Goal: Information Seeking & Learning: Compare options

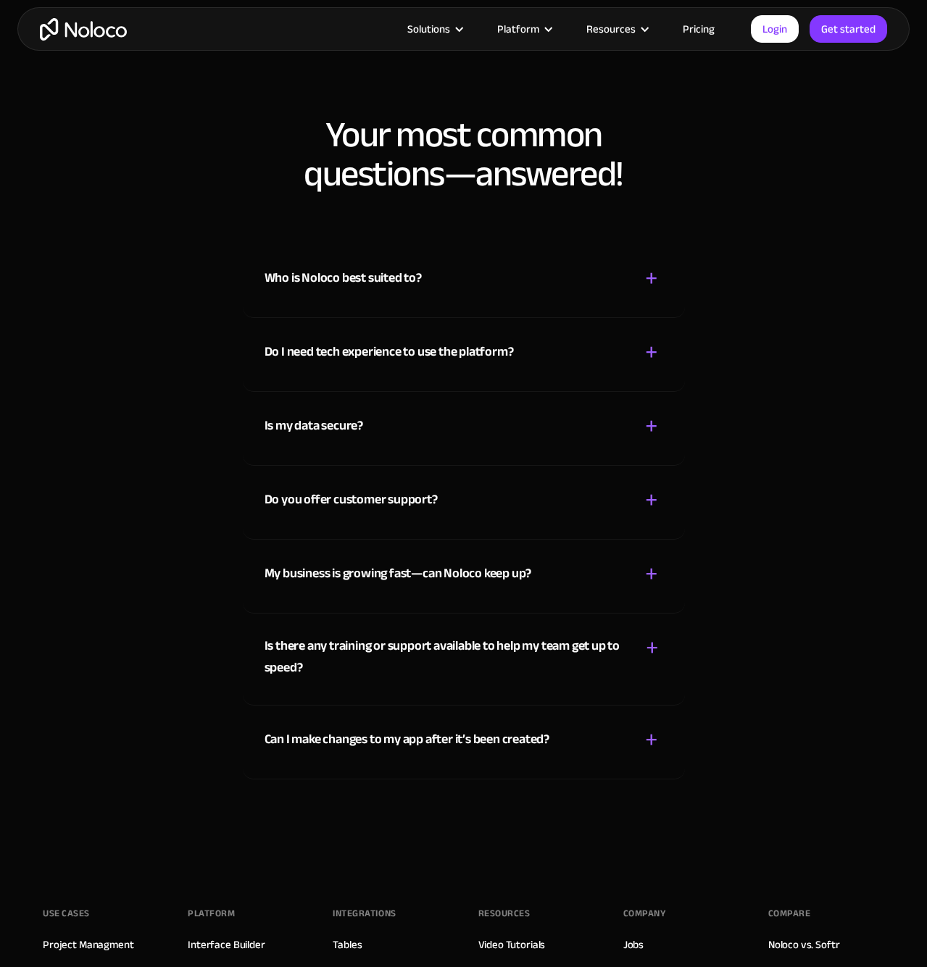
scroll to position [7532, 0]
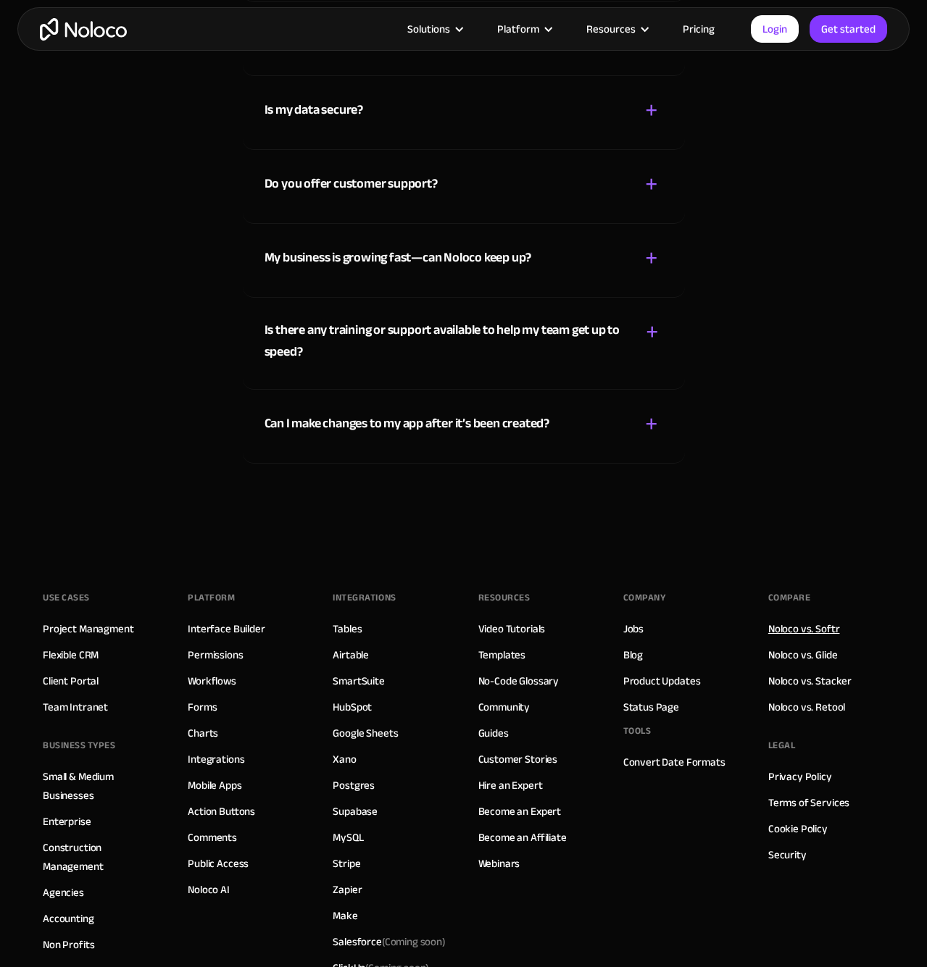
click at [812, 628] on link "Noloco vs. Softr" at bounding box center [804, 629] width 72 height 19
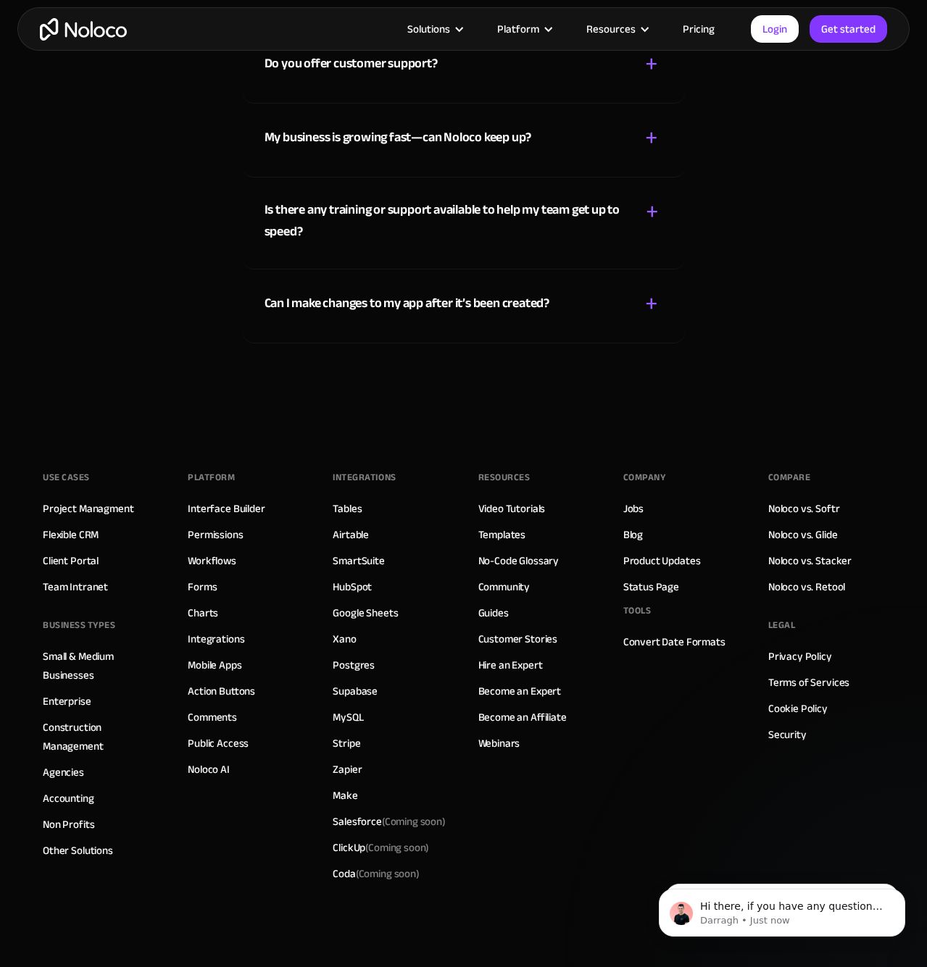
scroll to position [7653, 0]
click at [809, 583] on link "Noloco vs. Retool" at bounding box center [806, 586] width 77 height 19
click at [822, 559] on link "Noloco vs. Stacker" at bounding box center [809, 560] width 83 height 19
click at [220, 749] on link "Public Access" at bounding box center [218, 742] width 61 height 19
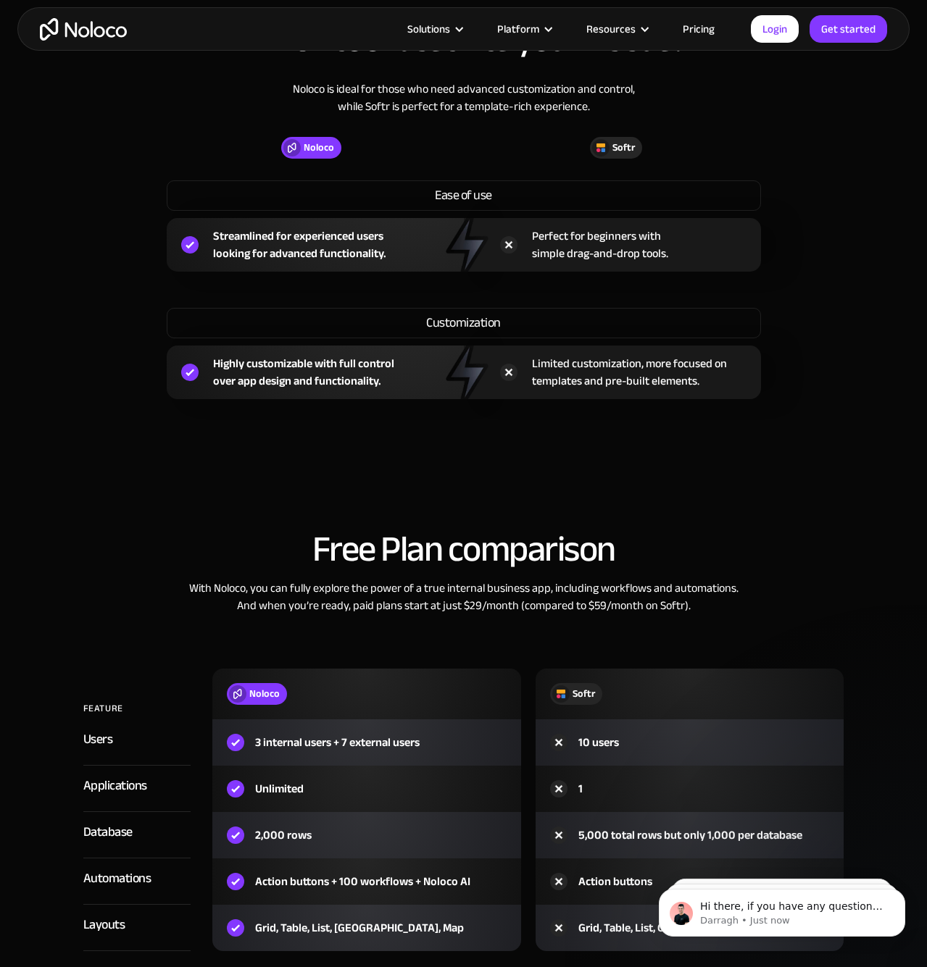
scroll to position [1135, 0]
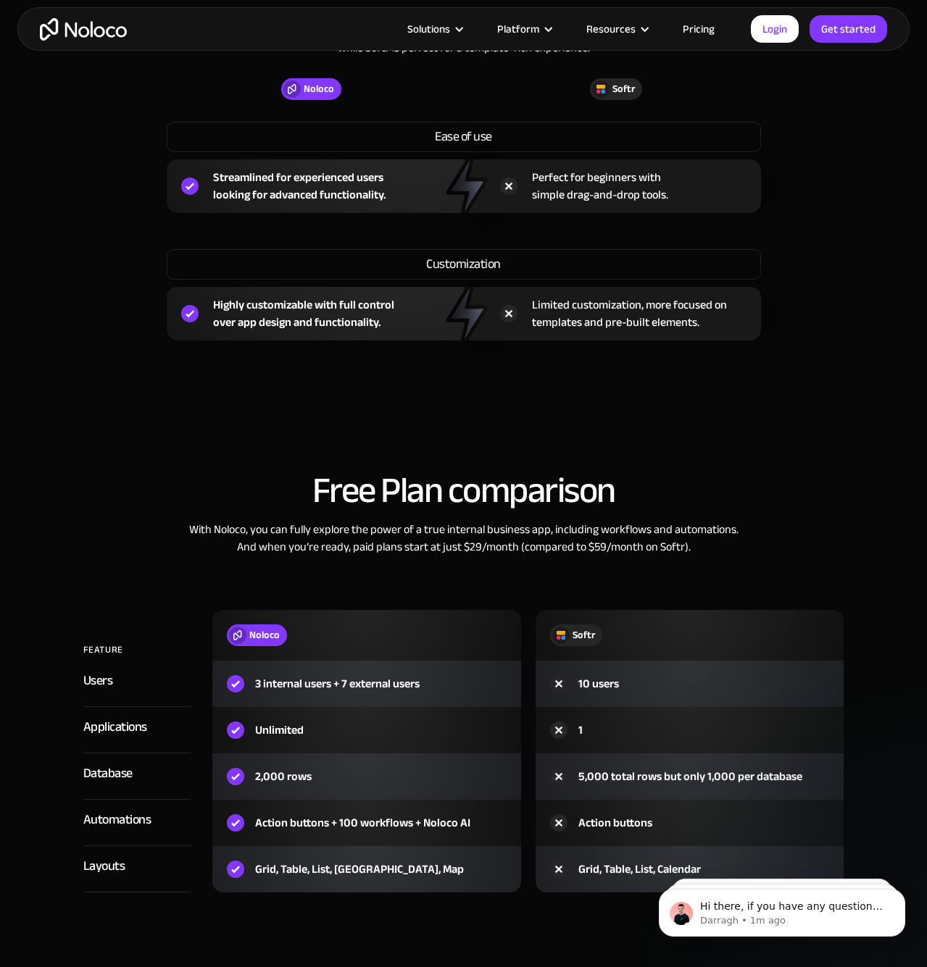
click at [819, 451] on section "Free Plan comparison With Noloco, you can fully explore the power of a true int…" at bounding box center [463, 721] width 927 height 603
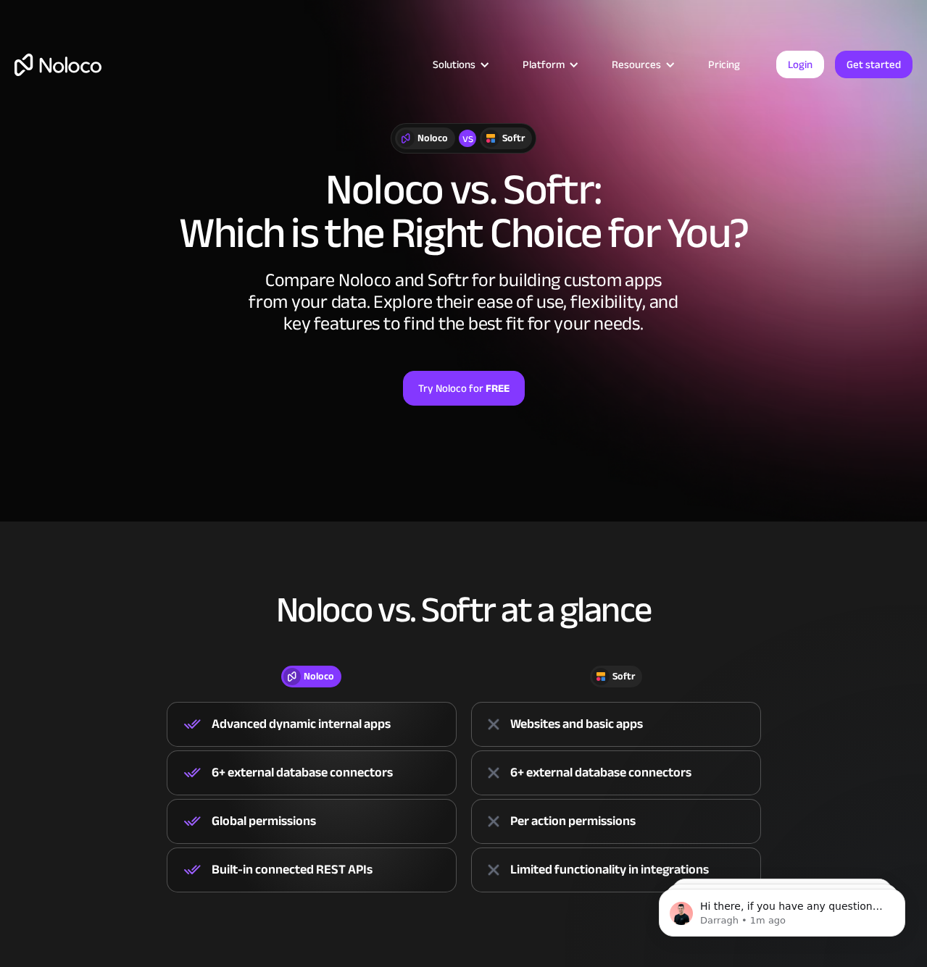
scroll to position [0, 0]
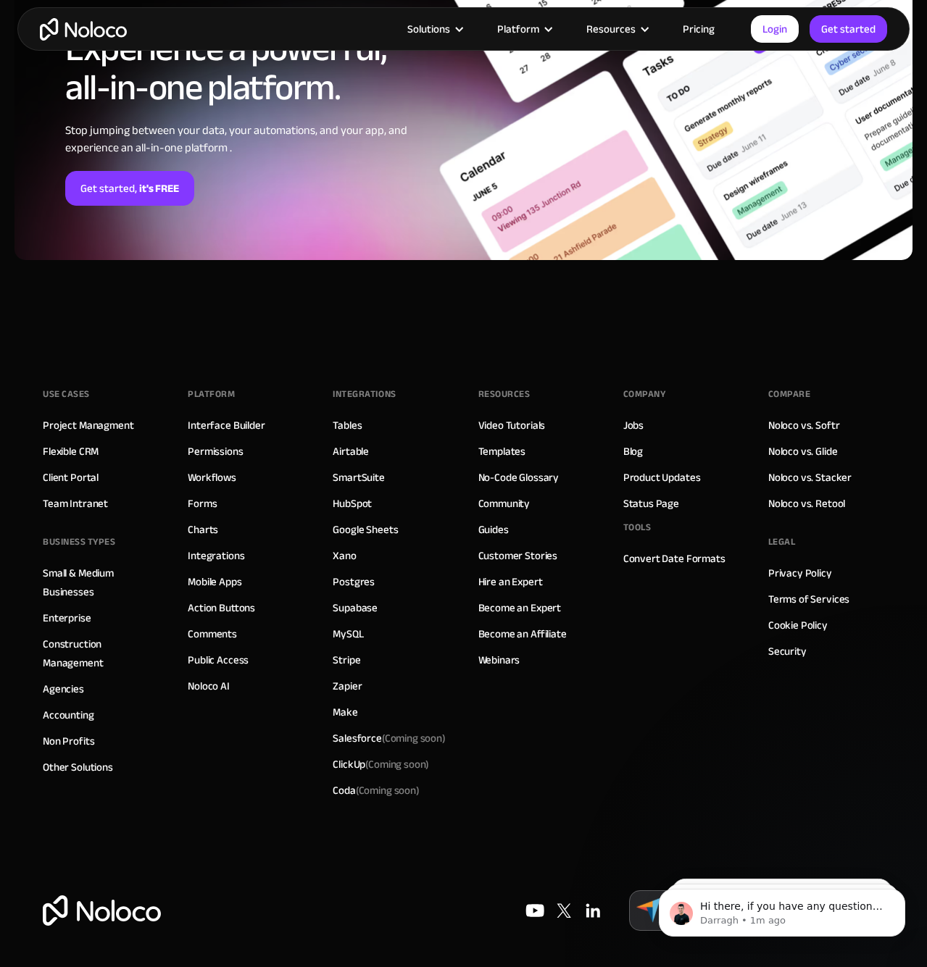
click at [707, 651] on div "Company Jobs Blog Product Updates Status Page Tools Convert Date Formats" at bounding box center [681, 593] width 116 height 420
click at [792, 481] on link "Noloco vs. Stacker" at bounding box center [809, 477] width 83 height 19
click at [792, 501] on link "Noloco vs. Retool" at bounding box center [806, 503] width 77 height 19
click at [786, 449] on link "Noloco vs. Glide" at bounding box center [803, 451] width 70 height 19
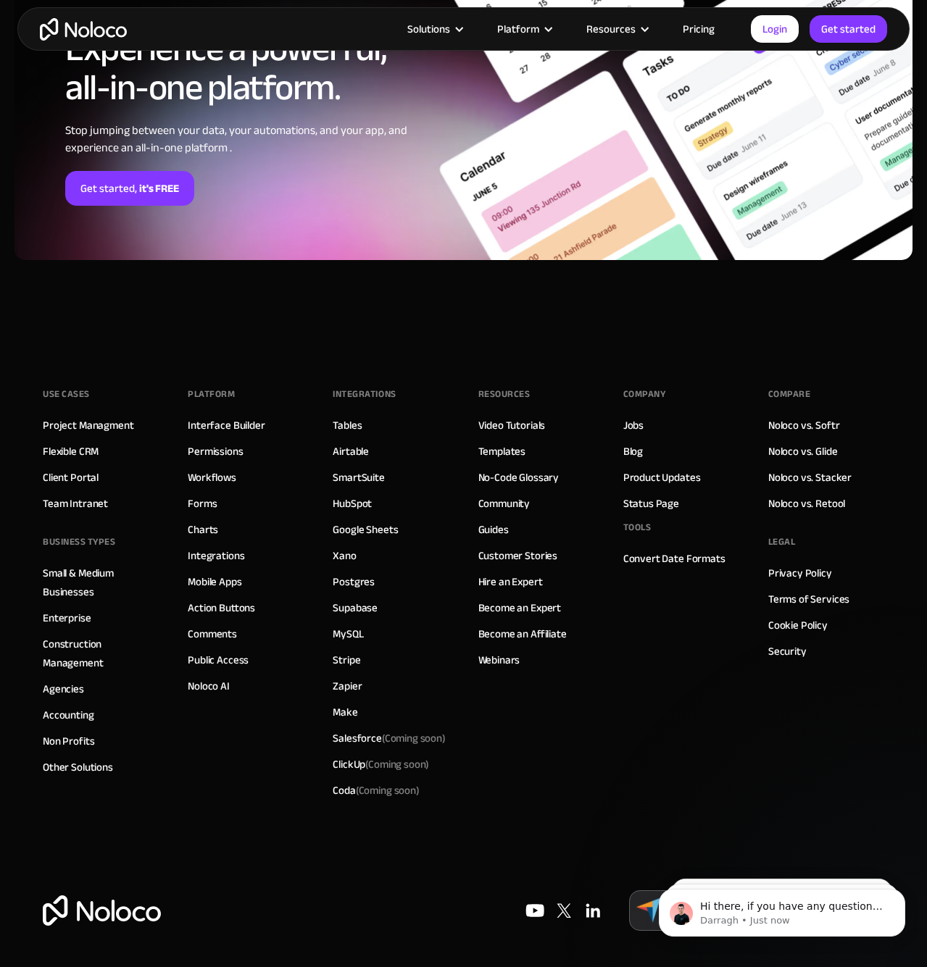
click at [662, 666] on div "Company Jobs Blog Product Updates Status Page Tools Convert Date Formats" at bounding box center [681, 593] width 116 height 420
click at [717, 737] on div "Company Jobs Blog Product Updates Status Page Tools Convert Date Formats" at bounding box center [681, 593] width 116 height 420
click at [638, 434] on link "Jobs" at bounding box center [633, 425] width 20 height 19
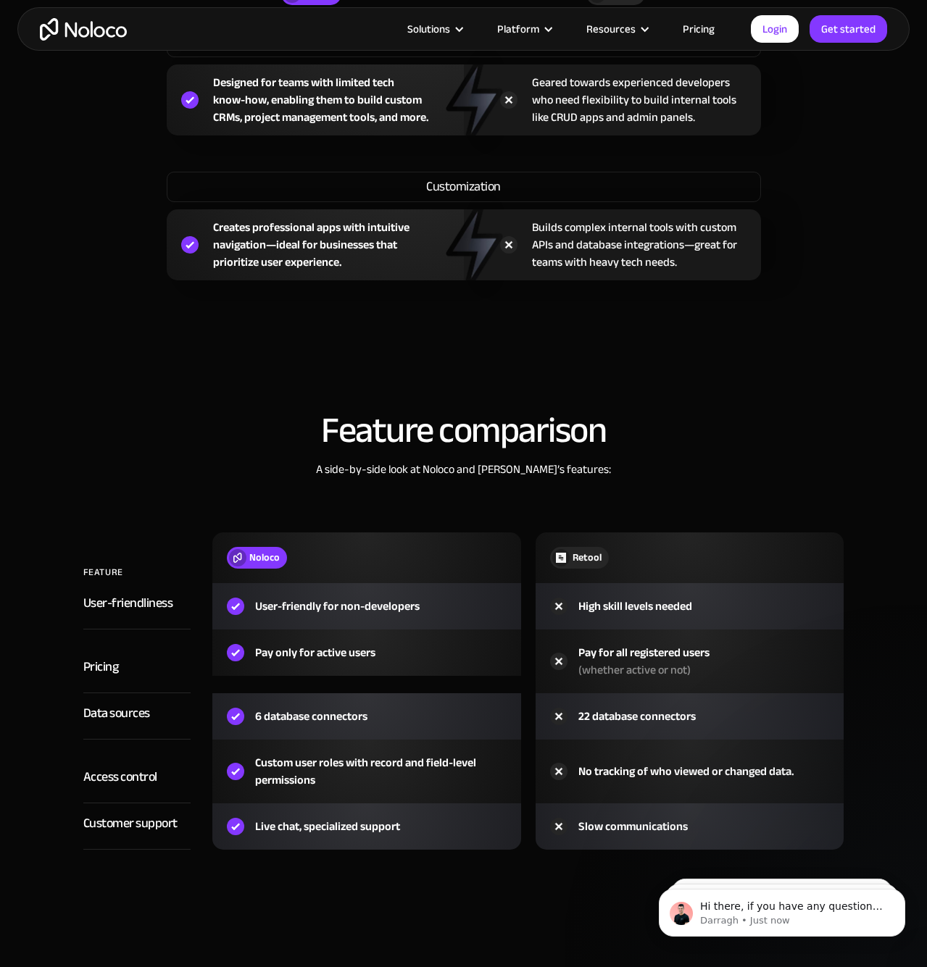
scroll to position [1358, 0]
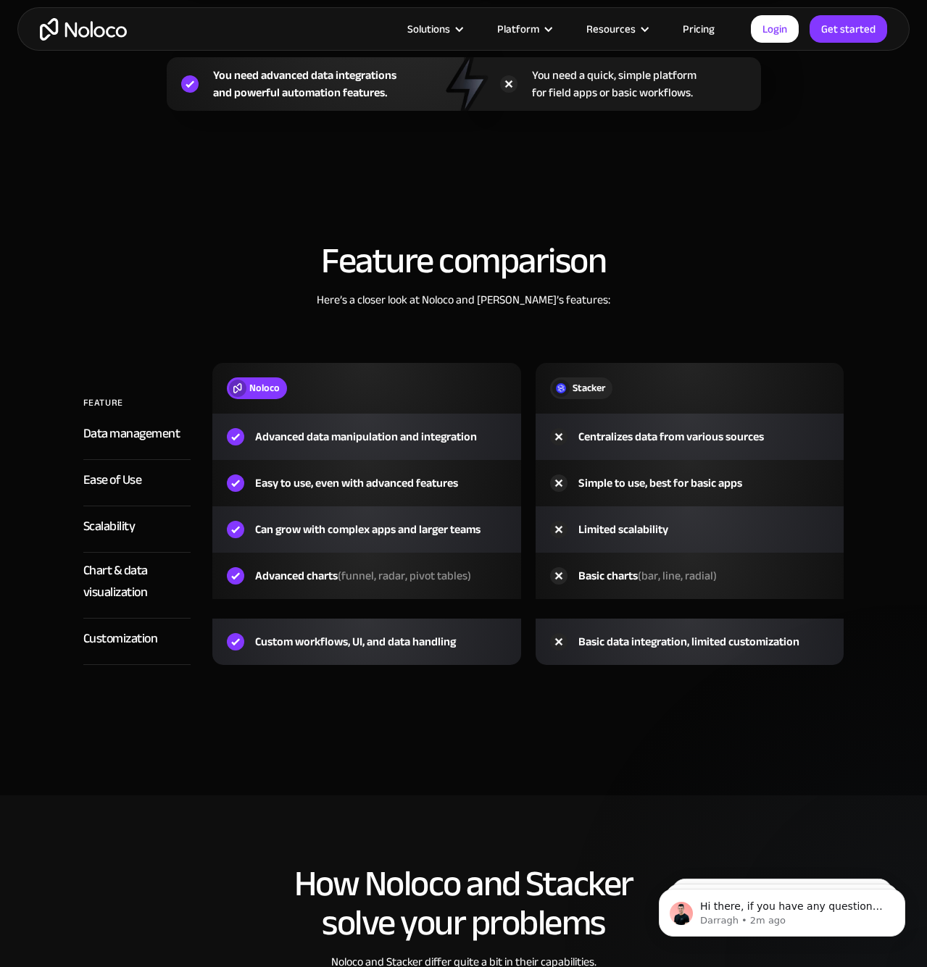
scroll to position [1788, 0]
click at [786, 702] on div "Feature comparison Here’s a closer look at Noloco and Stacker’s features: FEATU…" at bounding box center [463, 467] width 927 height 482
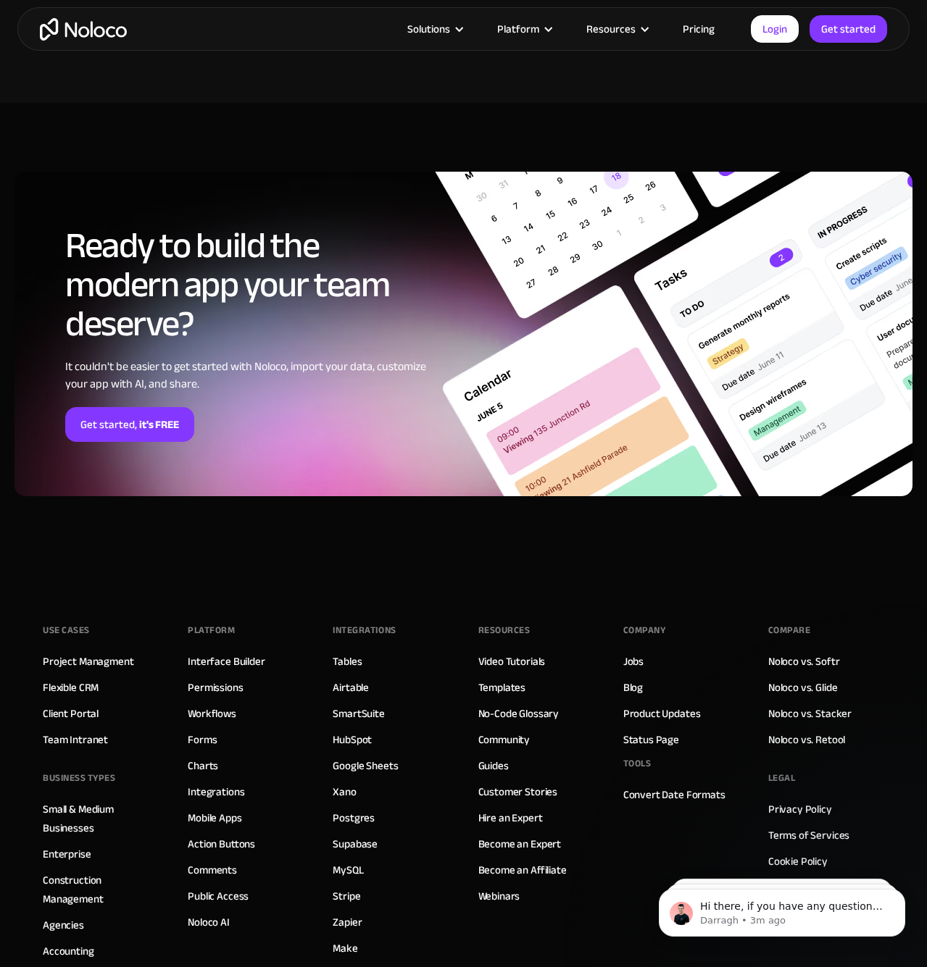
scroll to position [3339, 0]
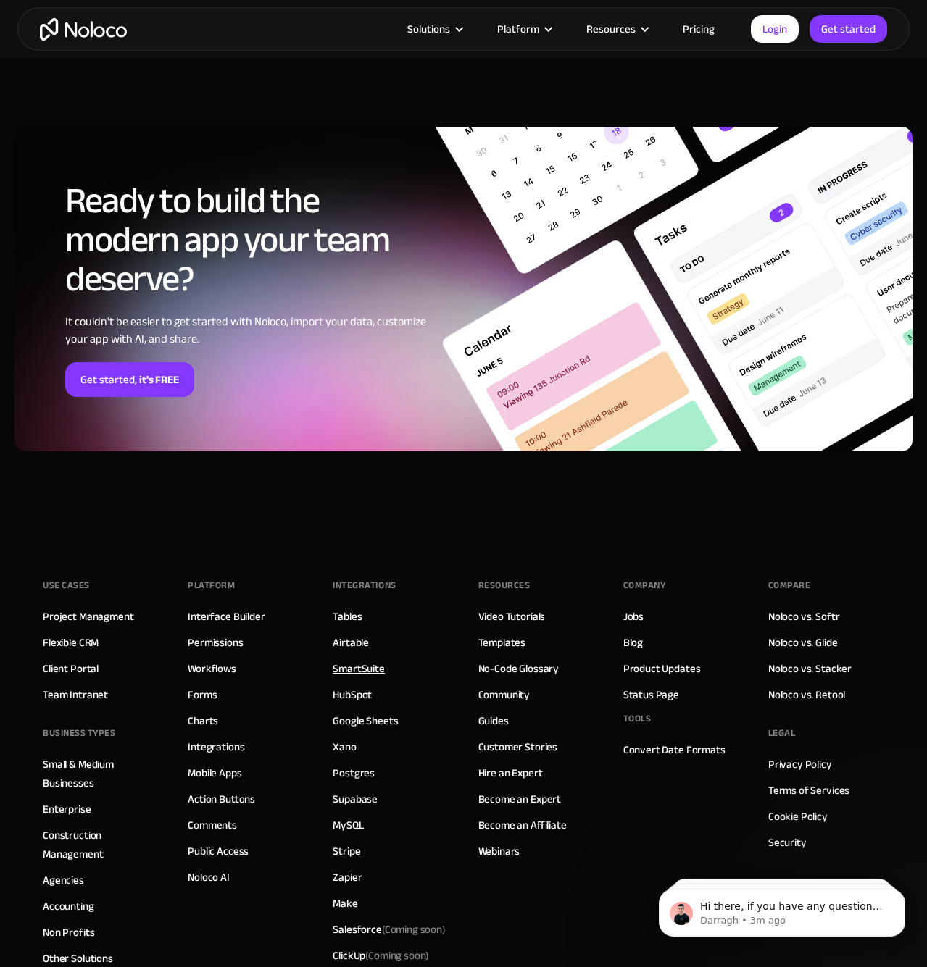
click at [354, 659] on link "SmartSuite" at bounding box center [359, 668] width 52 height 19
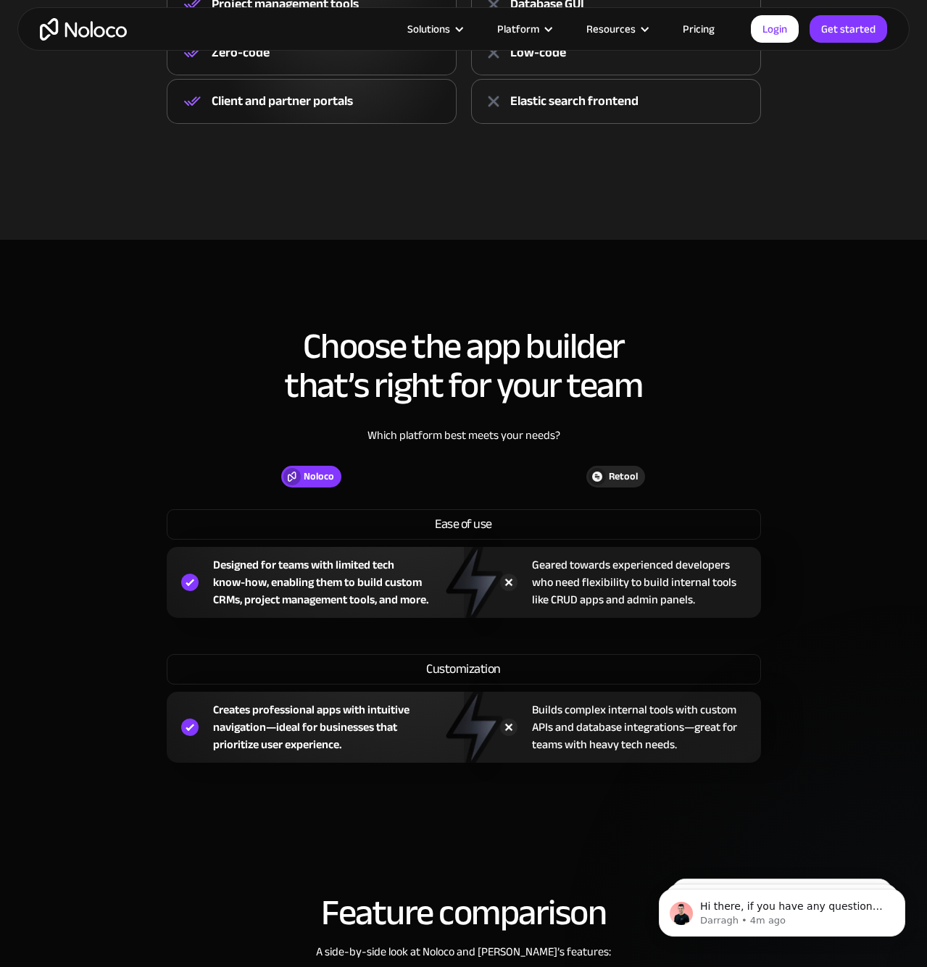
scroll to position [1070, 0]
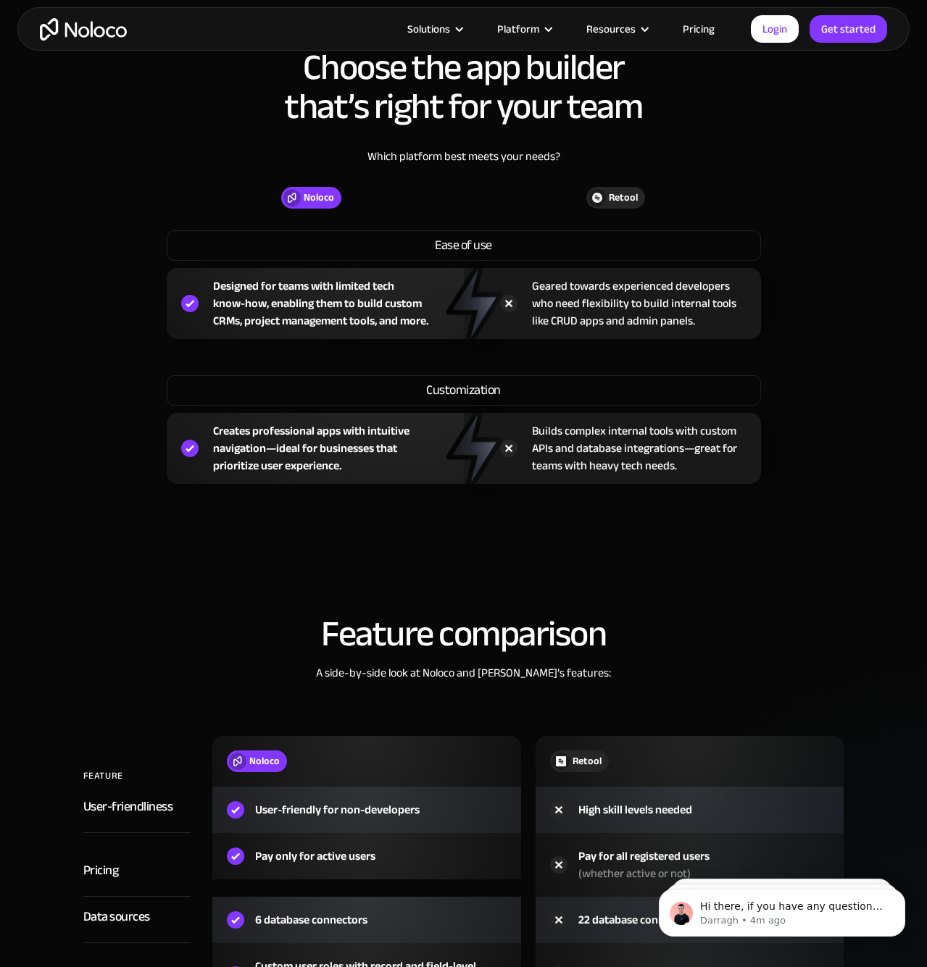
click at [559, 574] on section "Feature comparison A side-by-side look at Noloco and Retool’s features: FEATURE…" at bounding box center [463, 874] width 927 height 620
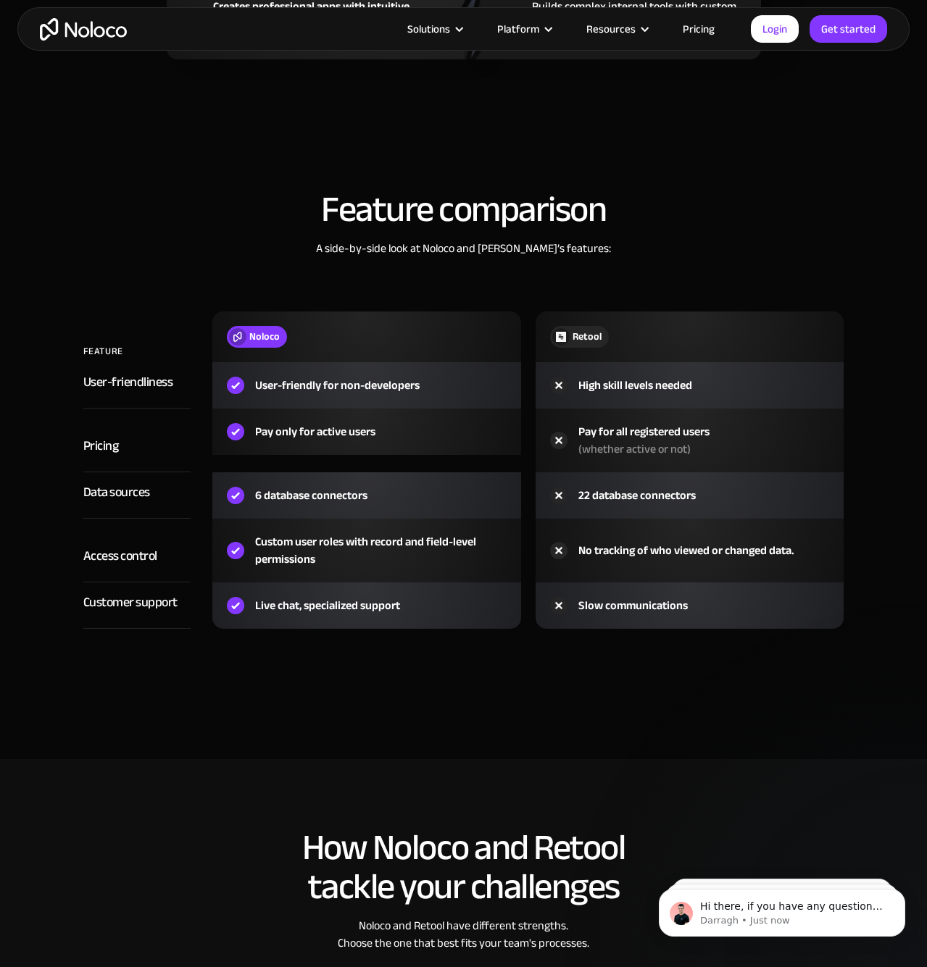
click at [263, 269] on div "Feature comparison A side-by-side look at Noloco and Retool’s features: FEATURE…" at bounding box center [463, 423] width 927 height 497
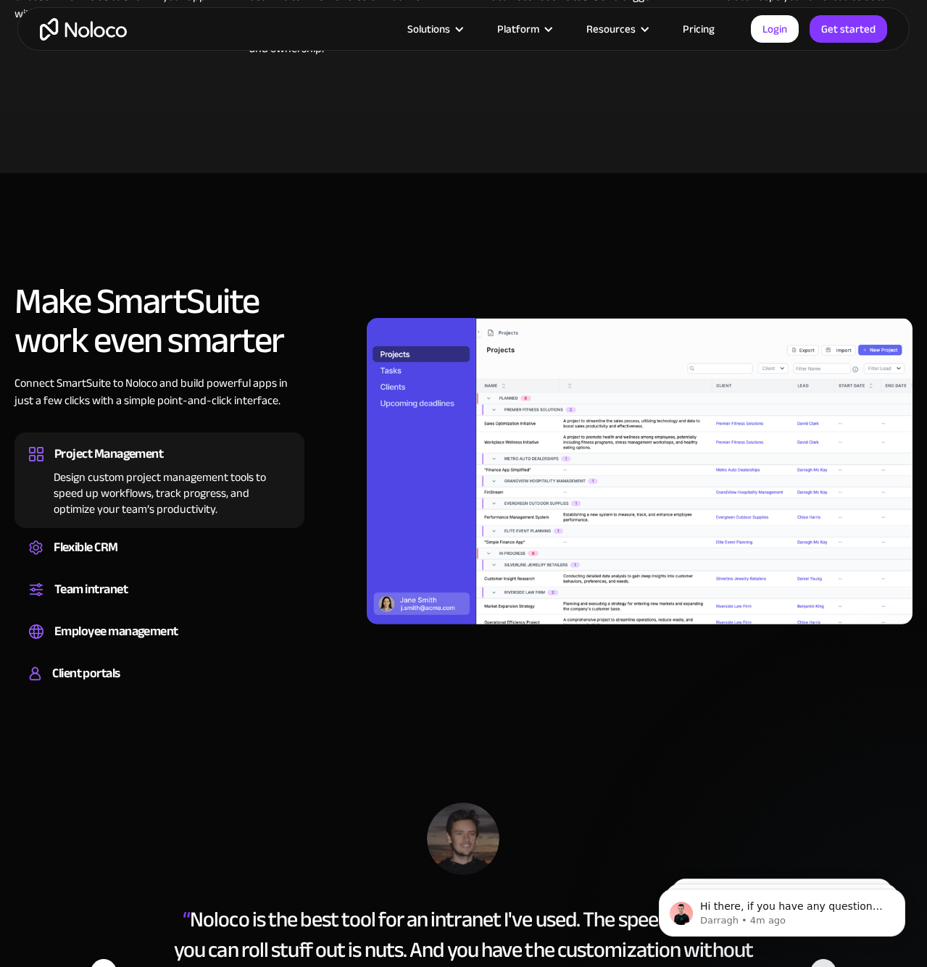
click at [506, 265] on section "Make SmartSuite work even smarter Connect SmartSuite to Noloco and build powerf…" at bounding box center [463, 453] width 927 height 561
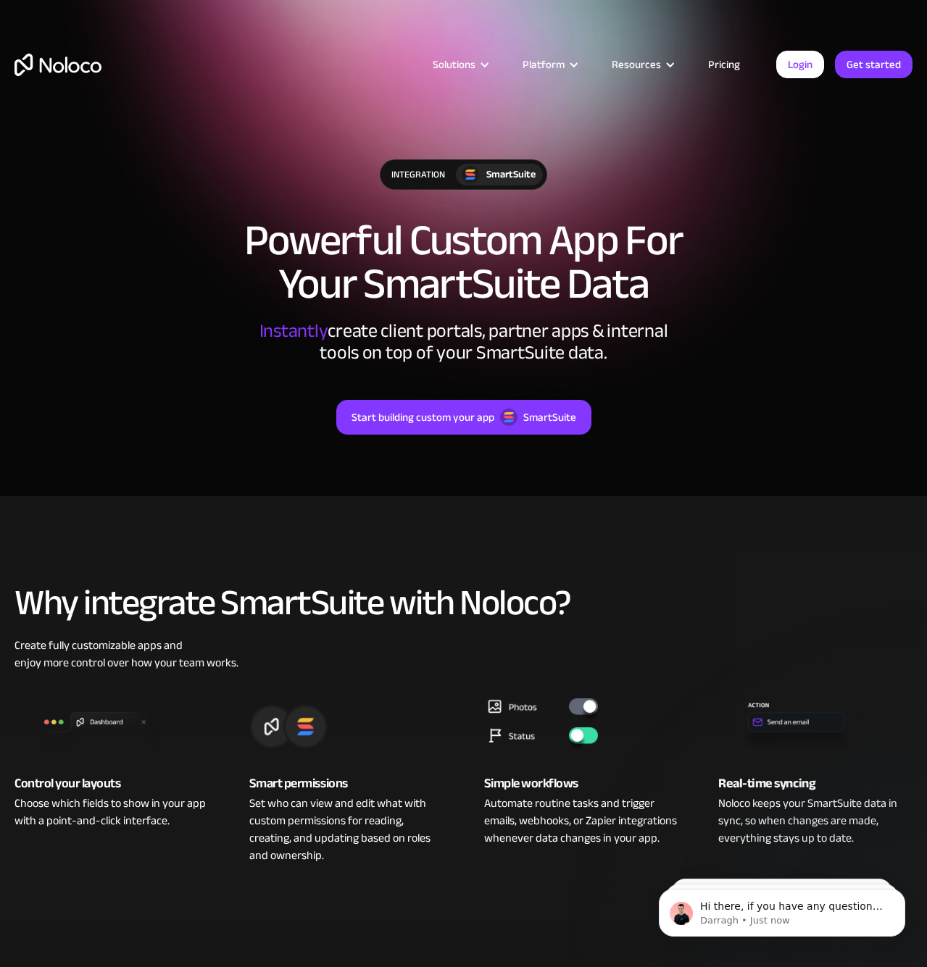
click at [294, 468] on div "integration SmartSuite Powerful Custom App For Your SmartSuite Data Instantly c…" at bounding box center [463, 311] width 927 height 333
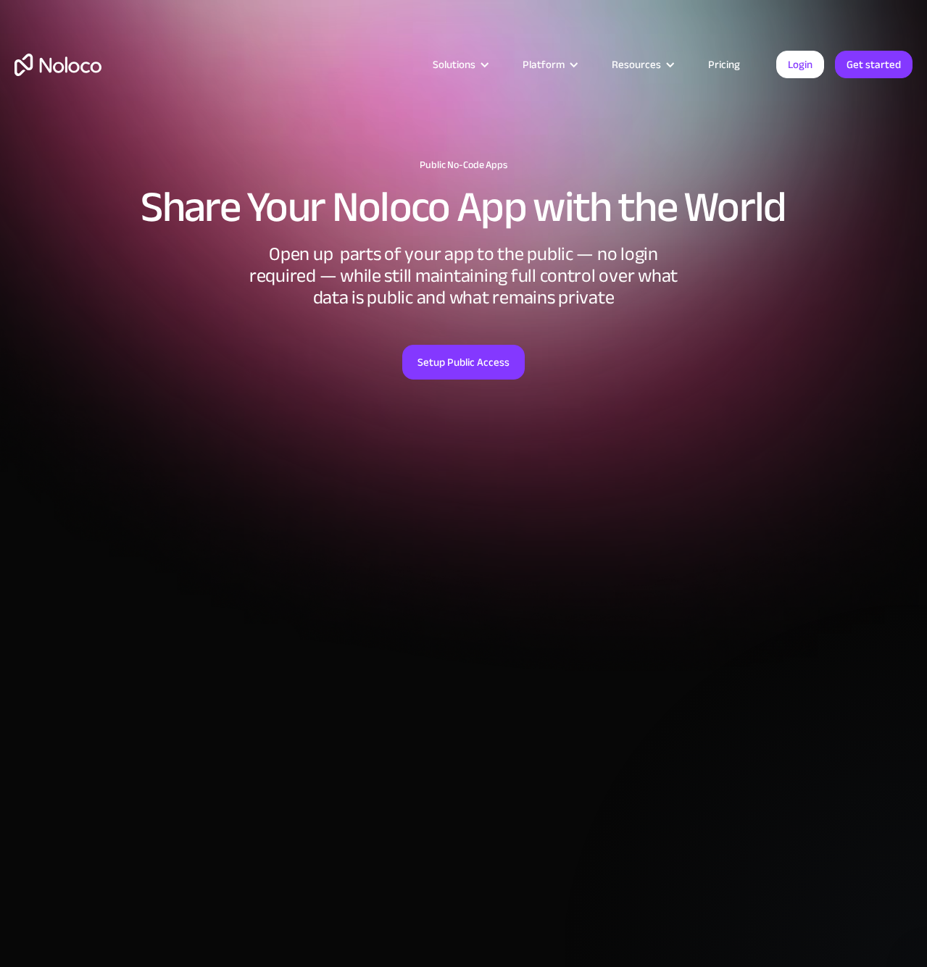
click at [62, 64] on img "home" at bounding box center [57, 65] width 87 height 22
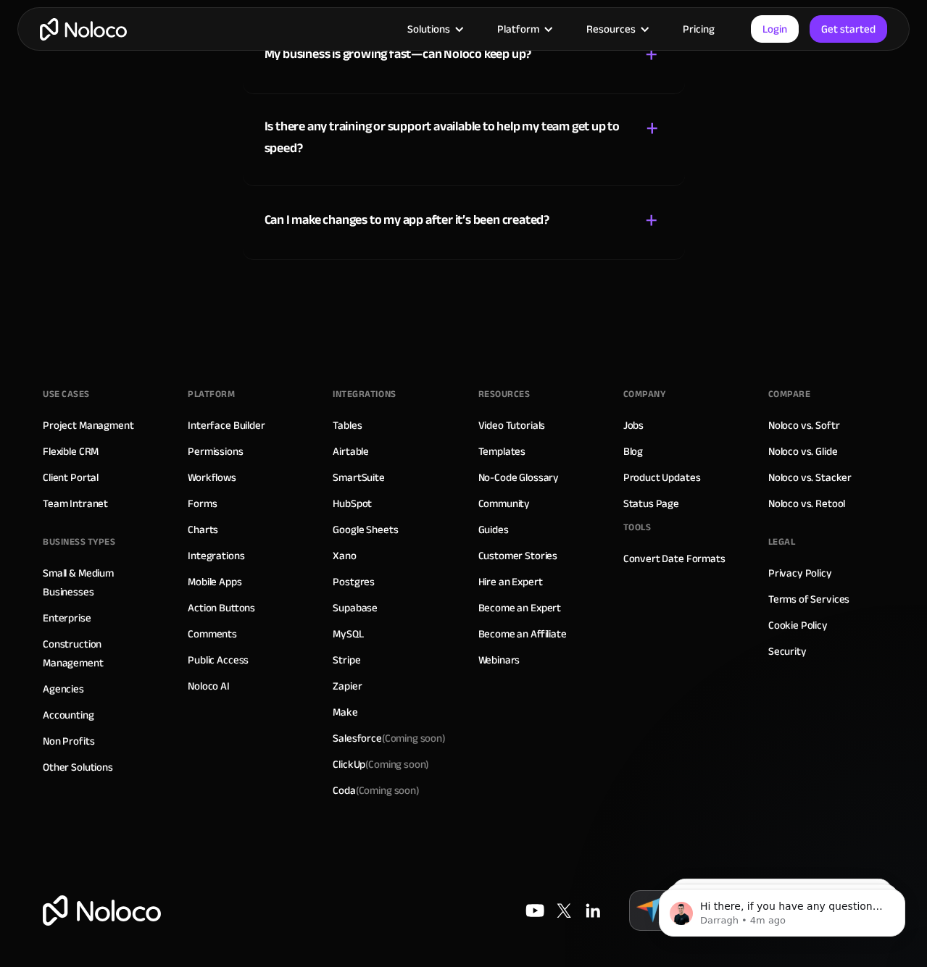
scroll to position [7736, 0]
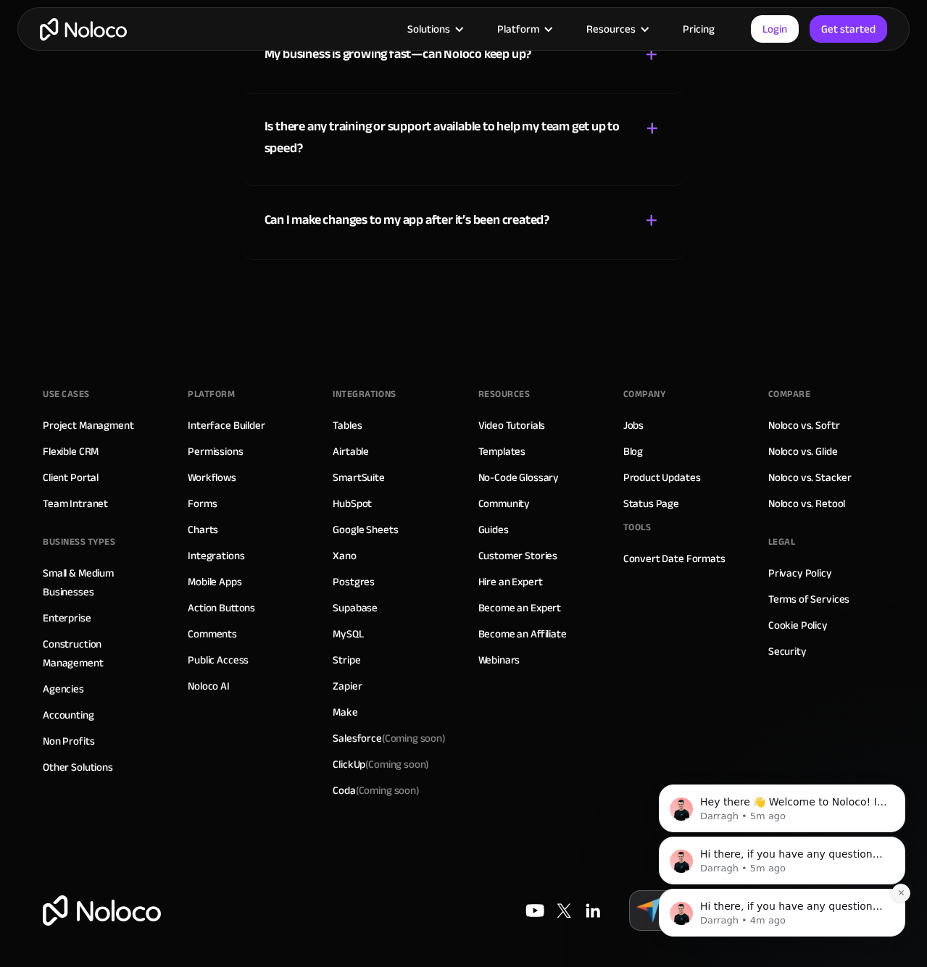
click at [904, 897] on icon "Dismiss notification" at bounding box center [901, 893] width 8 height 8
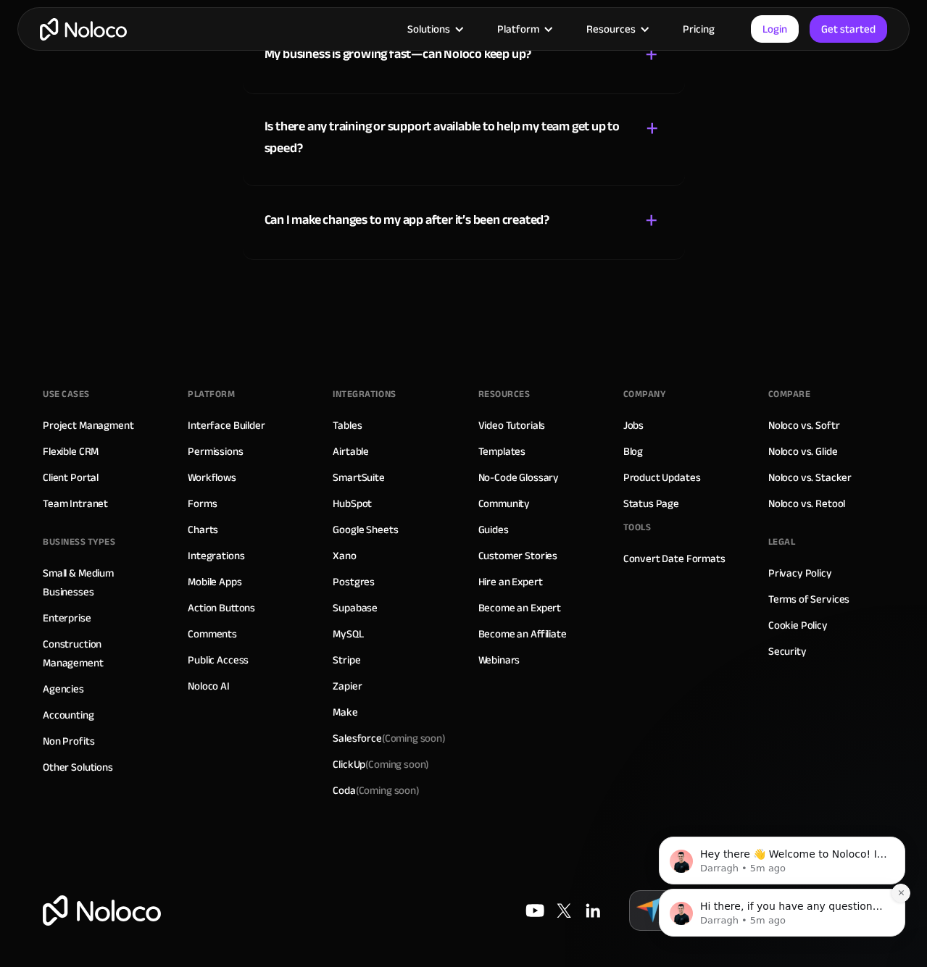
click at [900, 896] on icon "Dismiss notification" at bounding box center [901, 893] width 8 height 8
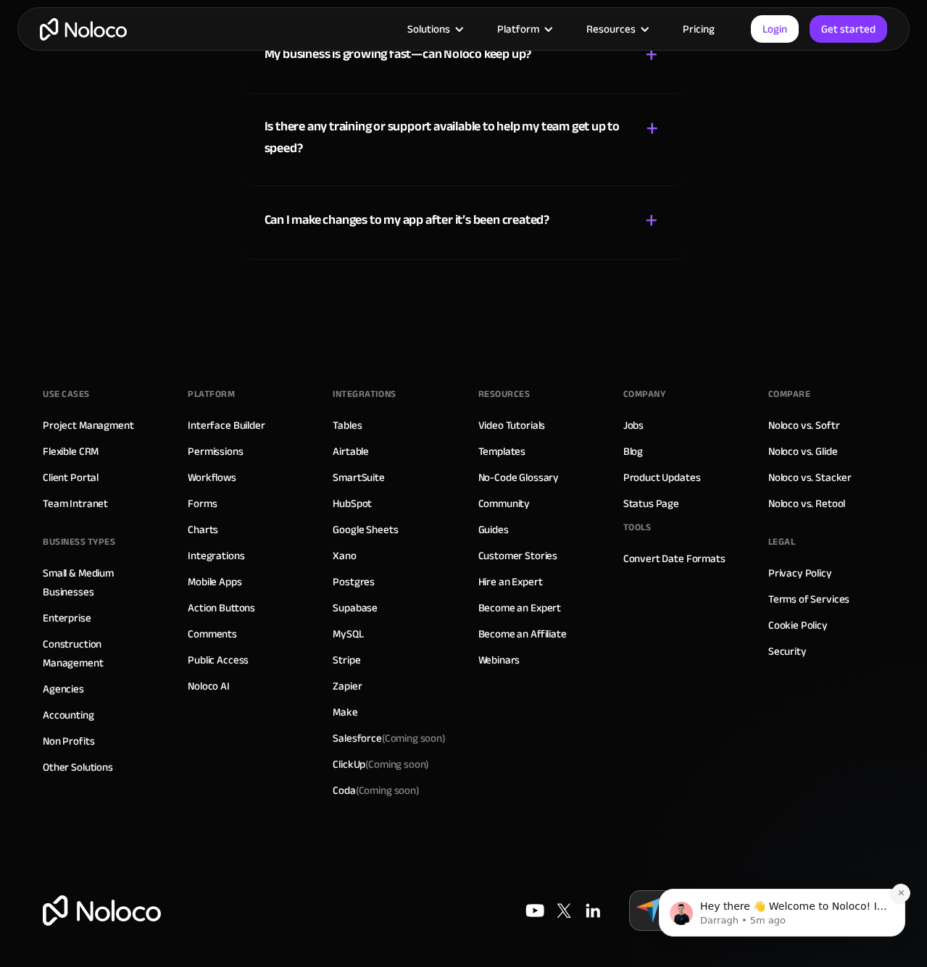
click at [901, 892] on icon "Dismiss notification" at bounding box center [901, 893] width 8 height 8
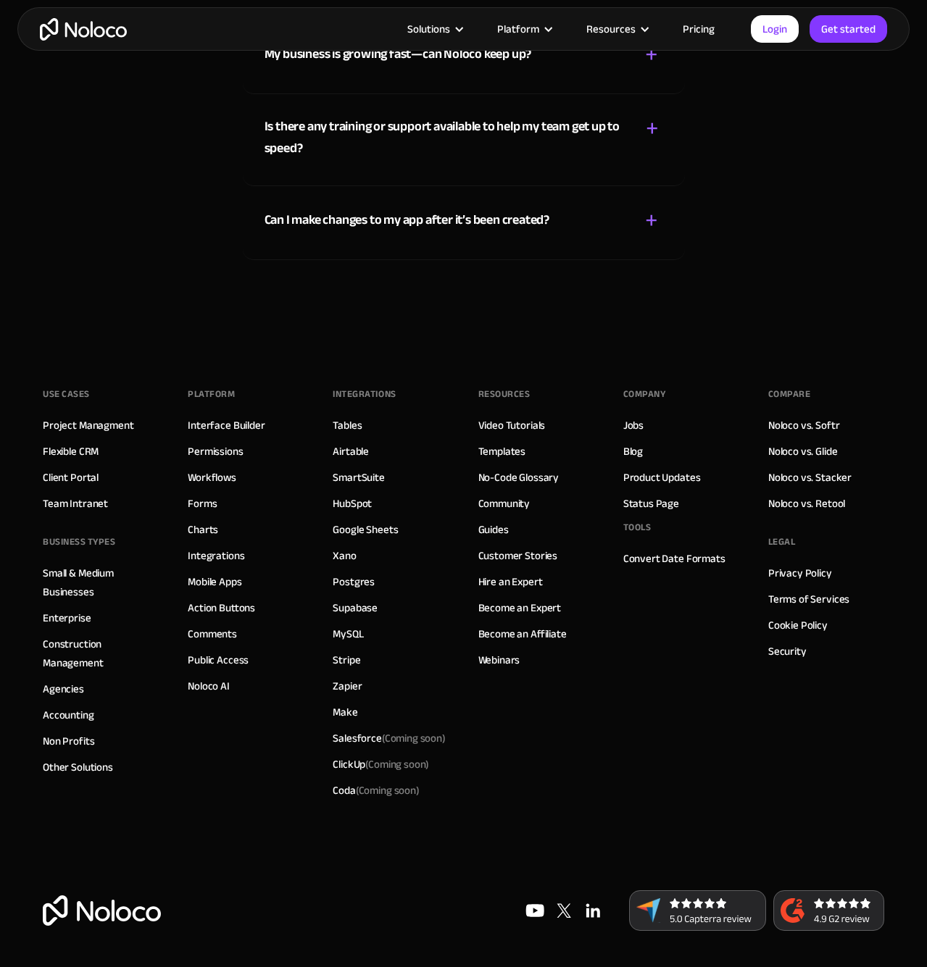
click at [861, 862] on div "Use Cases Project Managment Flexible CRM Client Portal Team Intranet BUSINESS T…" at bounding box center [463, 615] width 841 height 551
click at [122, 915] on img at bounding box center [102, 911] width 118 height 30
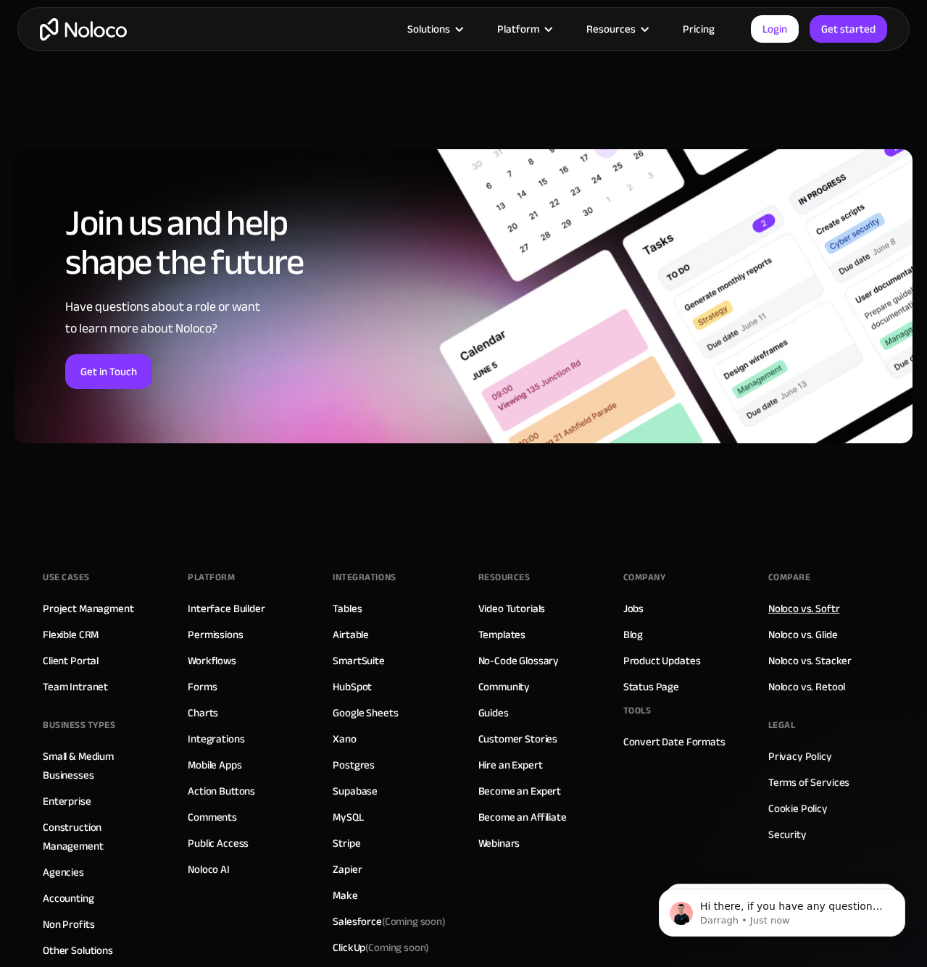
click at [820, 610] on link "Noloco vs. Softr" at bounding box center [804, 608] width 72 height 19
click at [801, 643] on link "Noloco vs. Glide" at bounding box center [803, 634] width 70 height 19
click at [794, 665] on link "Noloco vs. Stacker" at bounding box center [809, 660] width 83 height 19
click at [790, 688] on link "Noloco vs. Retool" at bounding box center [806, 687] width 77 height 19
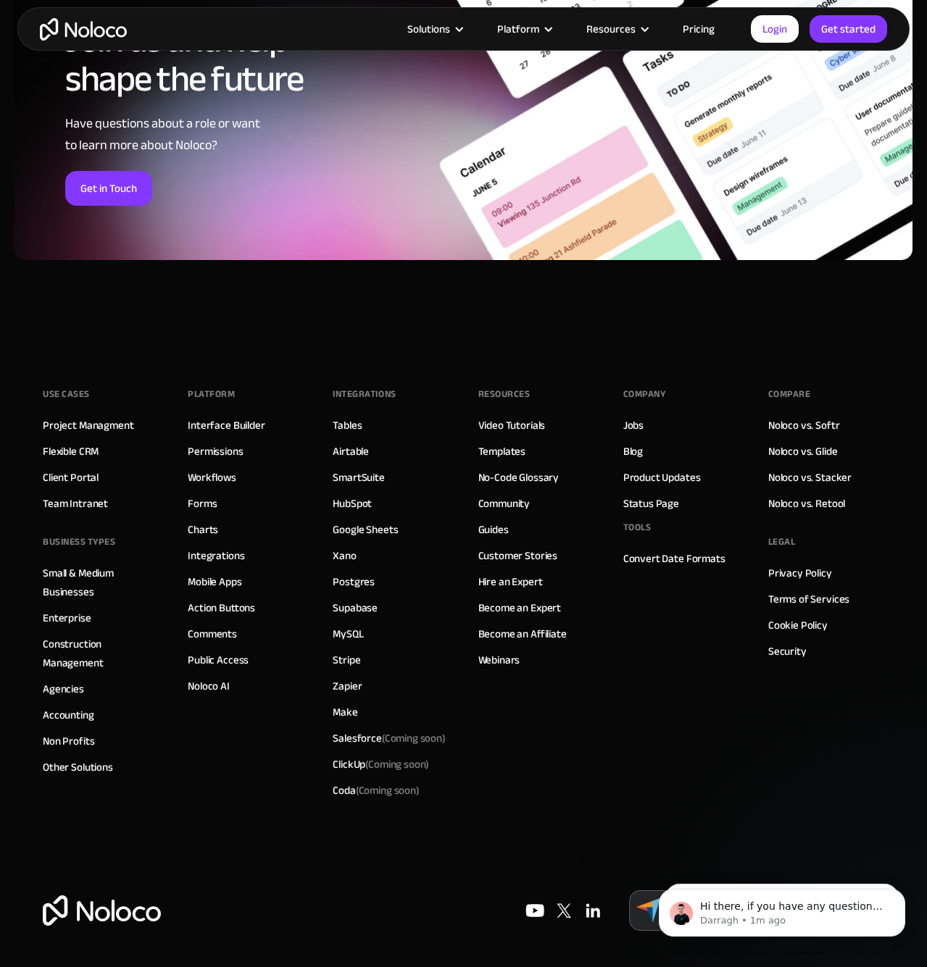
scroll to position [1239, 0]
click at [783, 574] on link "Privacy Policy" at bounding box center [800, 573] width 64 height 19
